Goal: Task Accomplishment & Management: Use online tool/utility

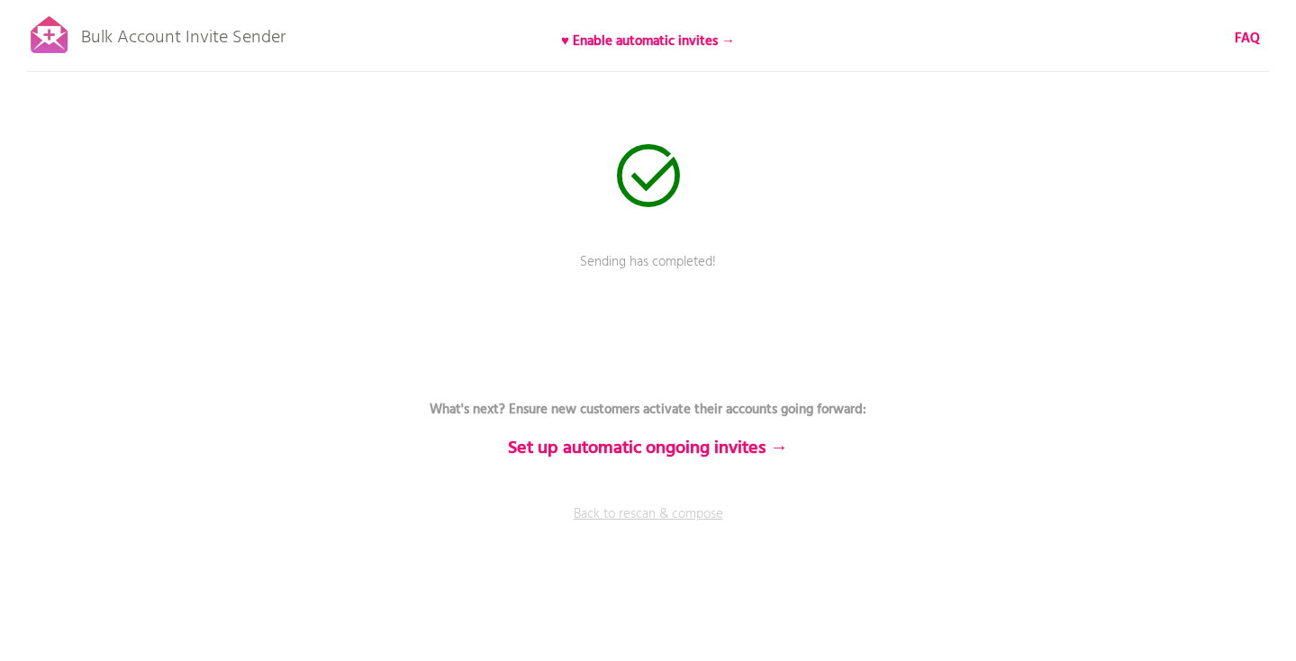
click at [616, 511] on link "Back to rescan & compose" at bounding box center [648, 526] width 540 height 45
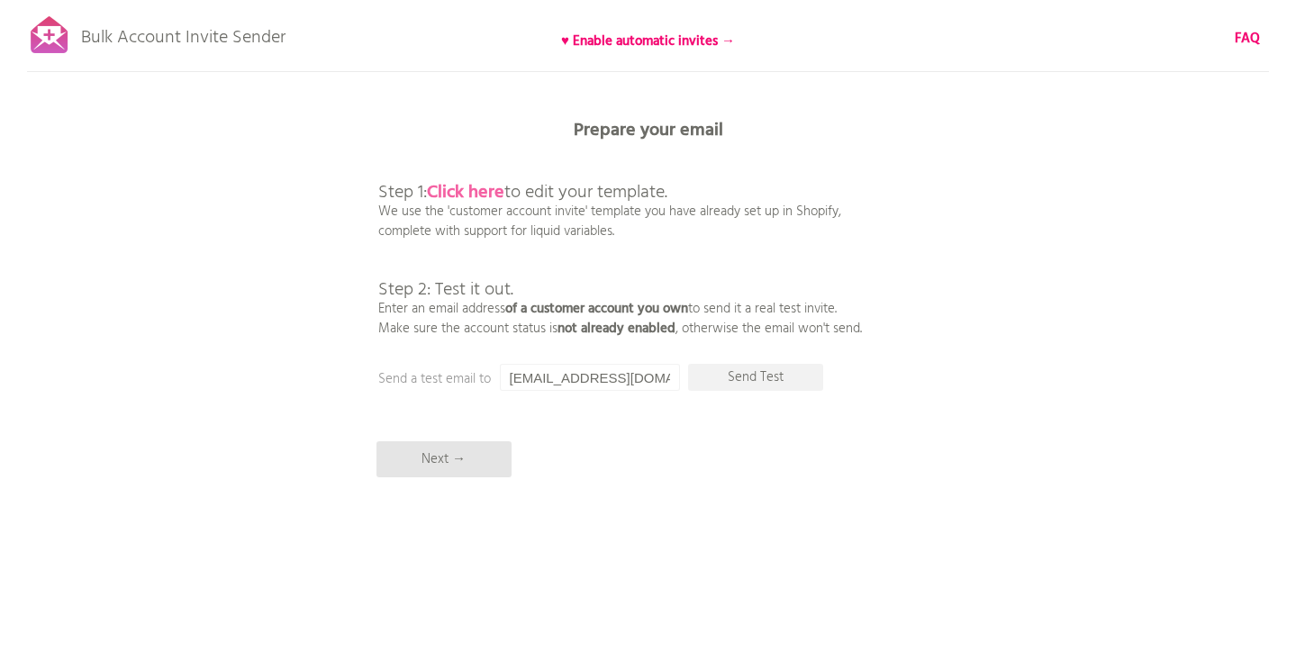
click at [498, 193] on b "Click here" at bounding box center [465, 192] width 77 height 29
click at [466, 449] on p "Next →" at bounding box center [443, 459] width 135 height 36
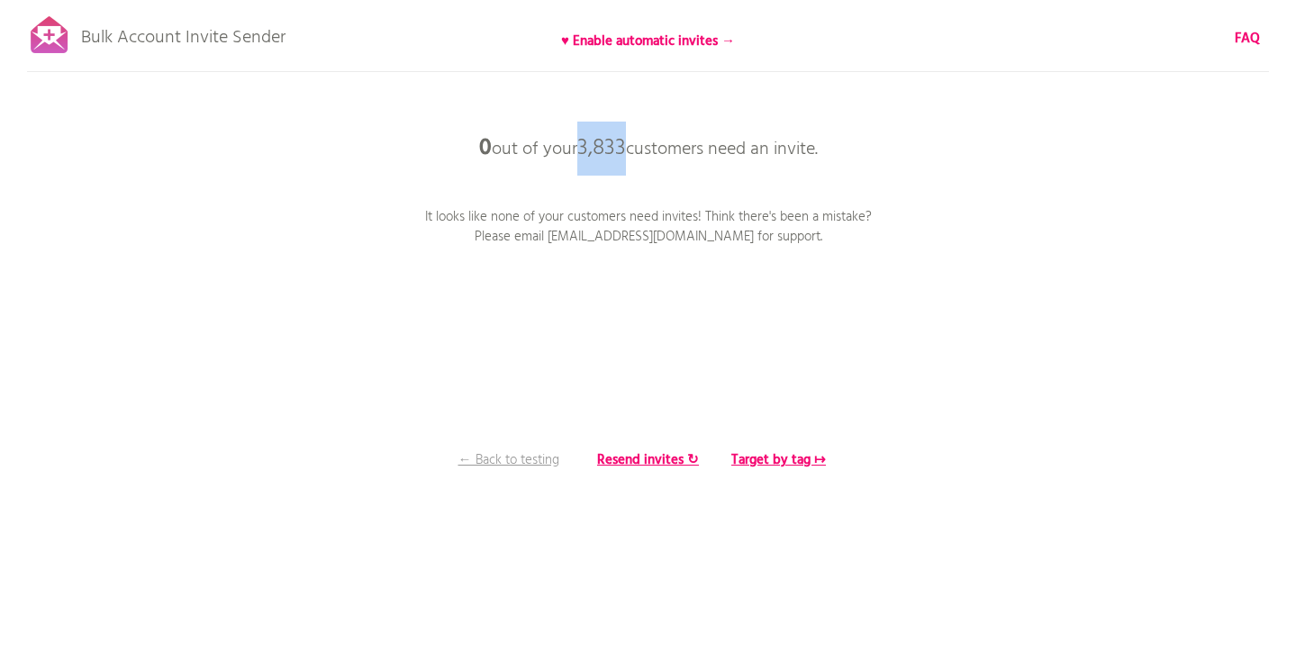
drag, startPoint x: 576, startPoint y: 147, endPoint x: 623, endPoint y: 150, distance: 46.9
click at [623, 150] on p "0 out of your 3,833 customers need an invite." at bounding box center [648, 149] width 540 height 54
copy span "3,833"
